Goal: Find specific page/section: Find specific page/section

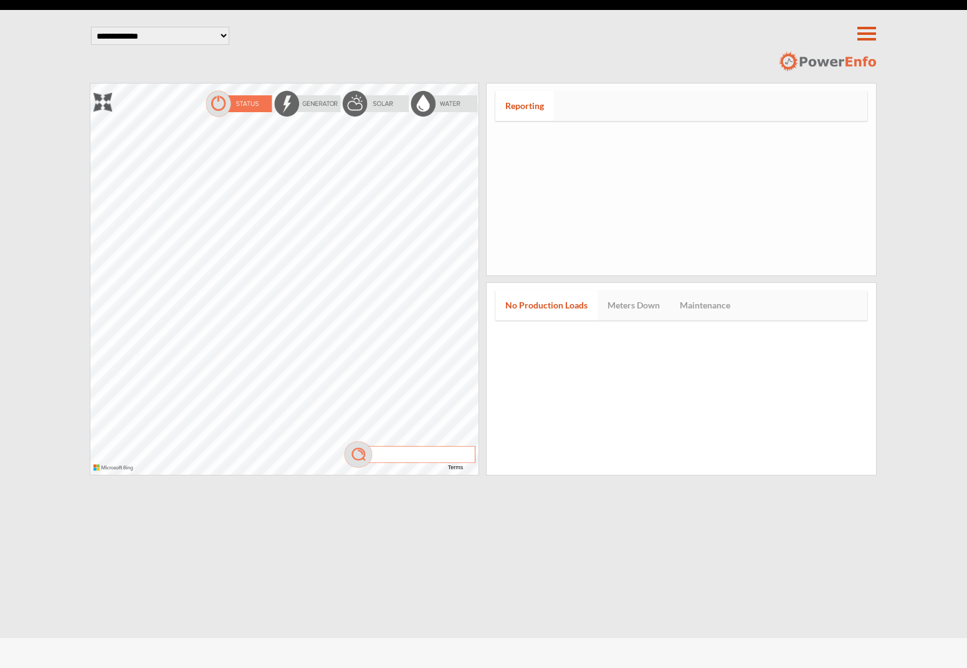
click at [439, 451] on input "search" at bounding box center [415, 454] width 84 height 14
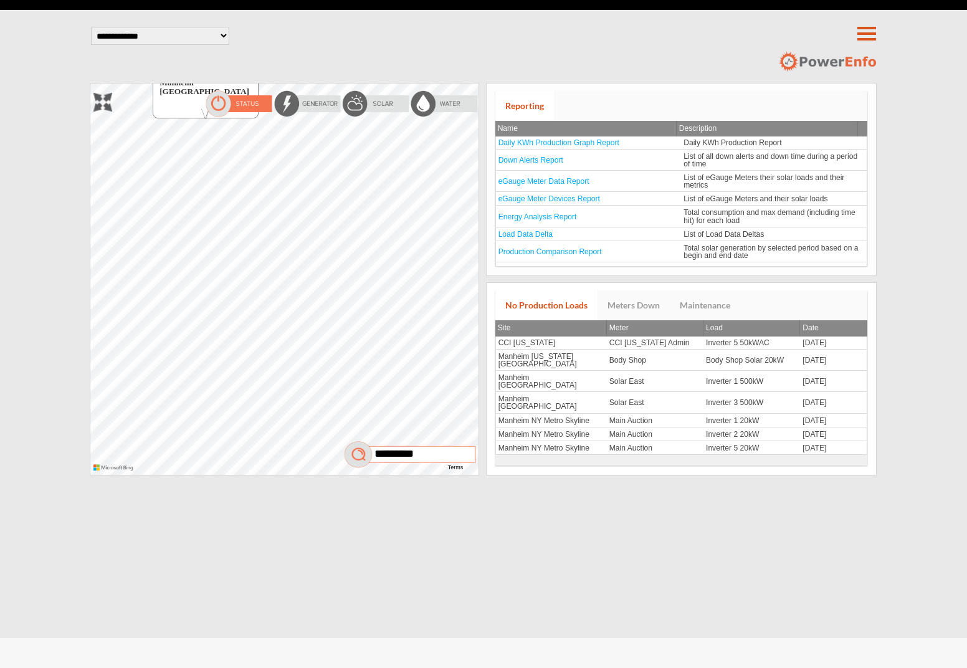
type input "*********"
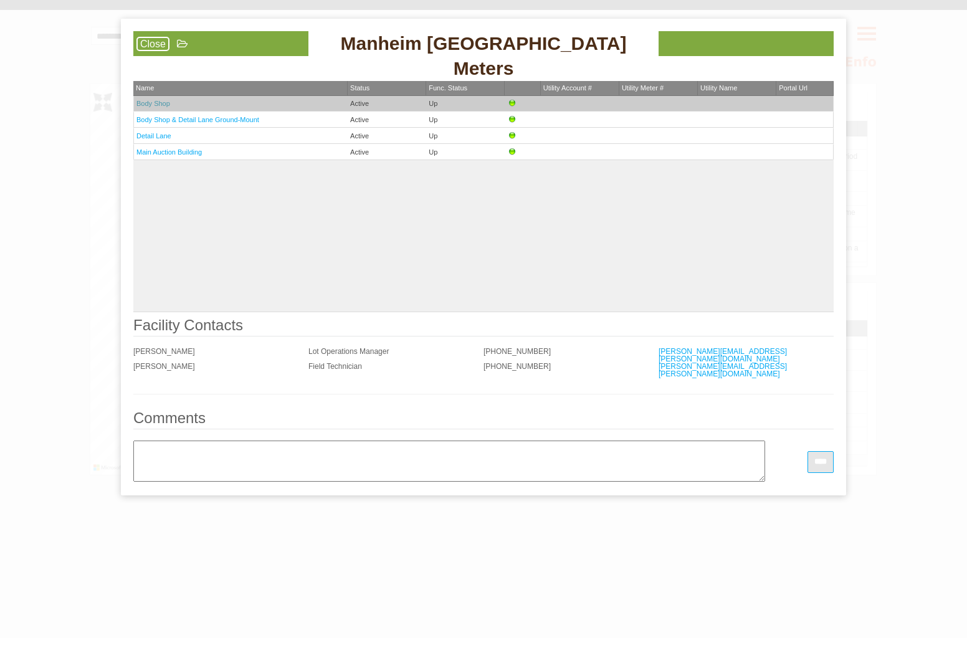
click at [153, 104] on link "Body Shop" at bounding box center [153, 103] width 34 height 7
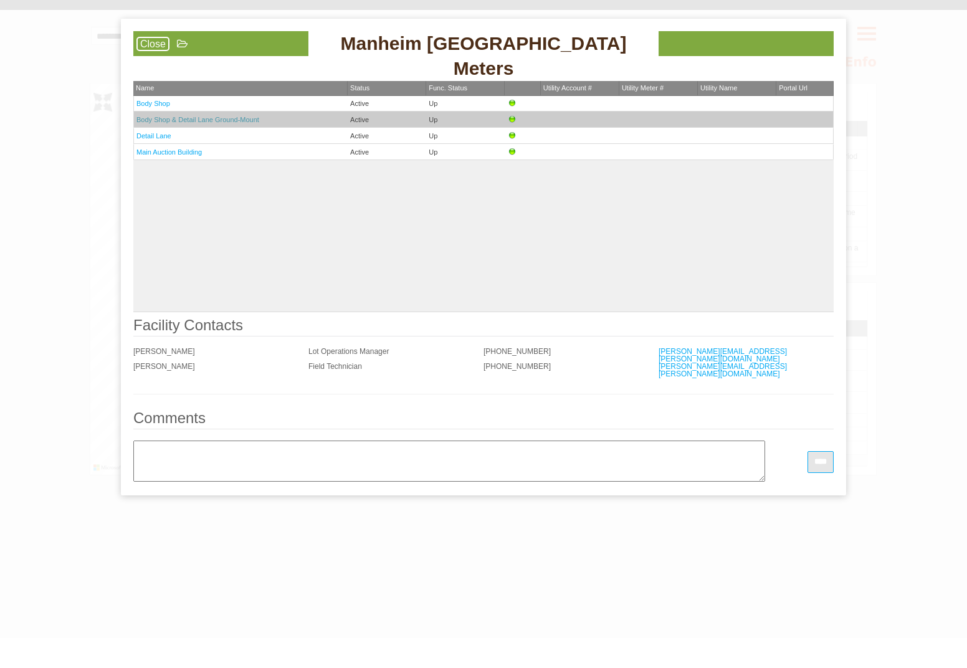
click at [161, 119] on link "Body Shop & Detail Lane Ground-Mount" at bounding box center [197, 119] width 123 height 7
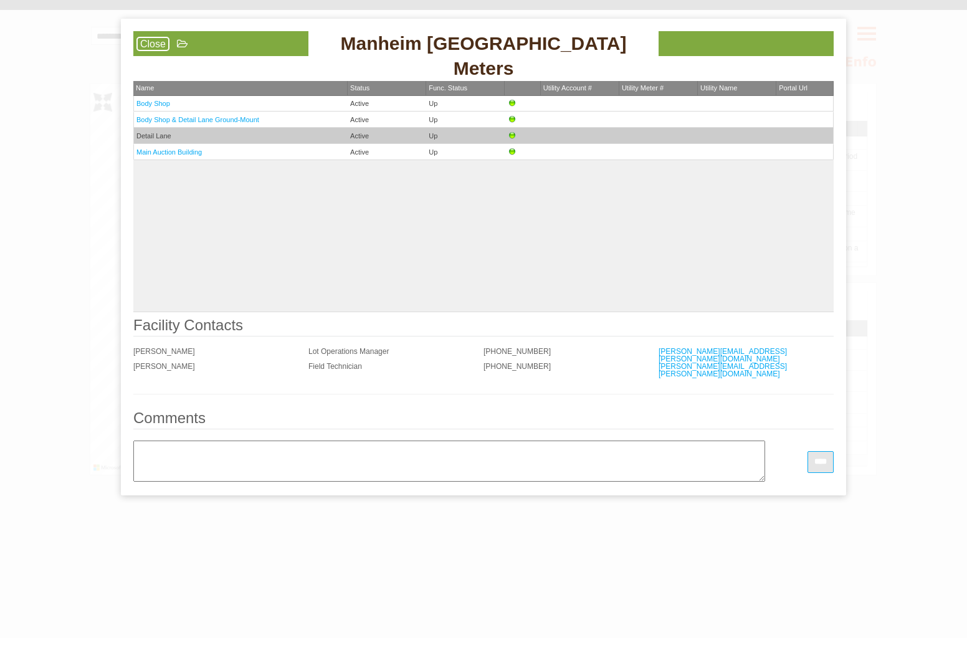
click at [159, 140] on td "Detail Lane" at bounding box center [240, 136] width 214 height 16
click at [154, 136] on link "Detail Lane" at bounding box center [153, 135] width 35 height 7
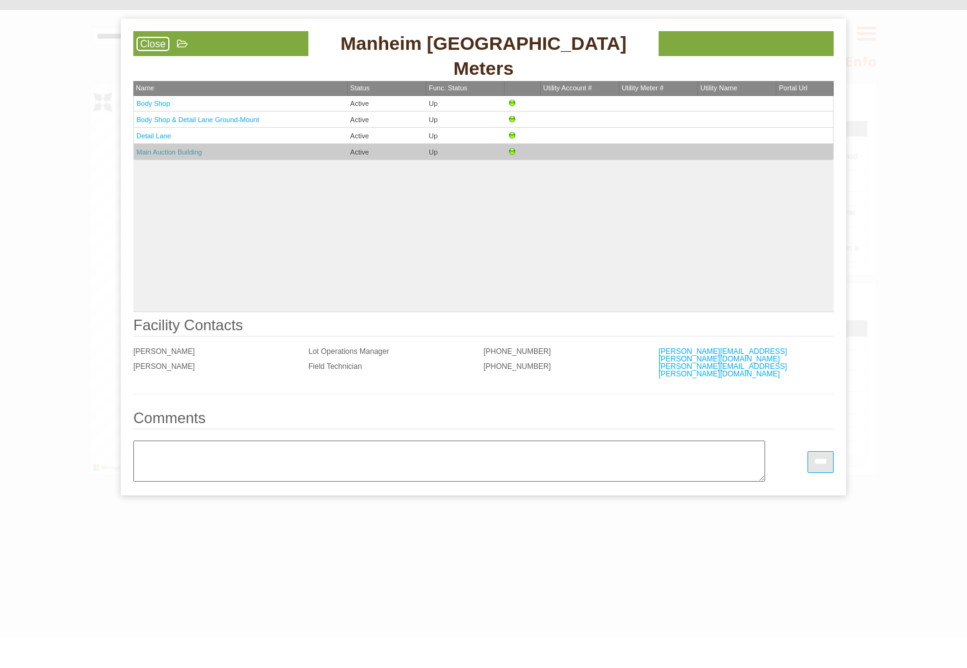
click at [161, 150] on link "Main Auction Building" at bounding box center [168, 151] width 65 height 7
